Goal: Obtain resource: Download file/media

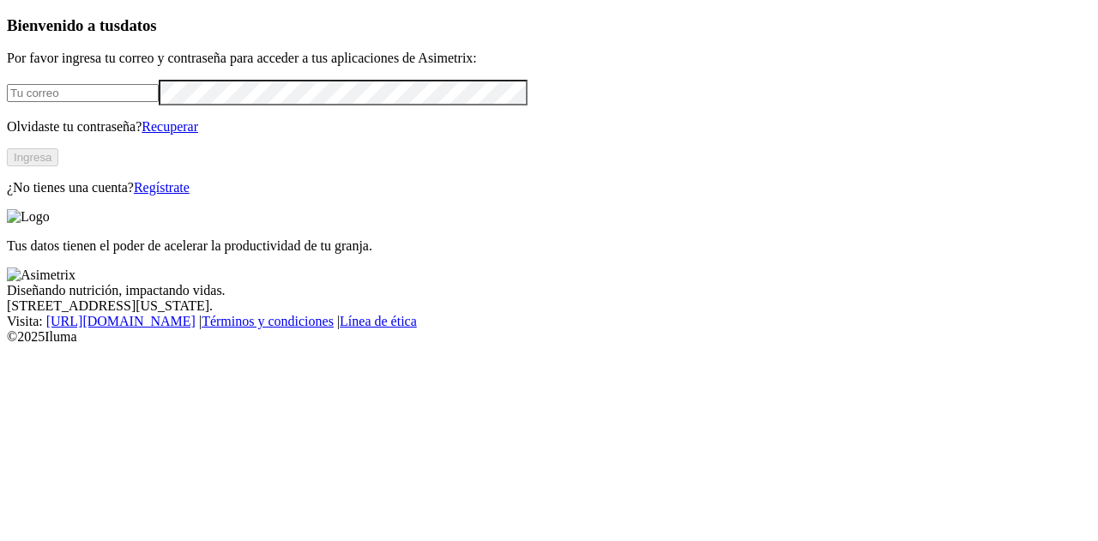
type input "[EMAIL_ADDRESS][DOMAIN_NAME]"
click at [58, 166] on button "Ingresa" at bounding box center [32, 157] width 51 height 18
